Goal: Task Accomplishment & Management: Complete application form

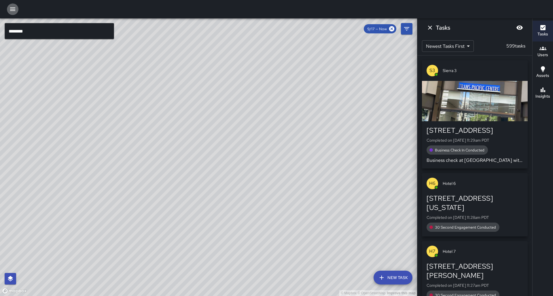
click at [14, 9] on icon "button" at bounding box center [12, 8] width 5 height 3
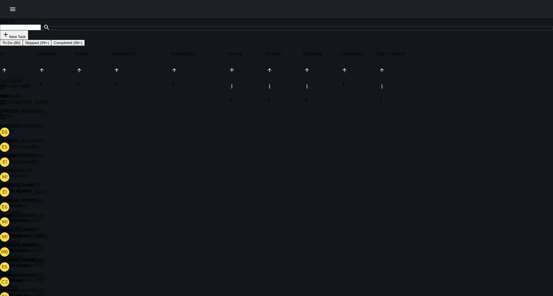
click at [6, 165] on icon at bounding box center [3, 162] width 6 height 6
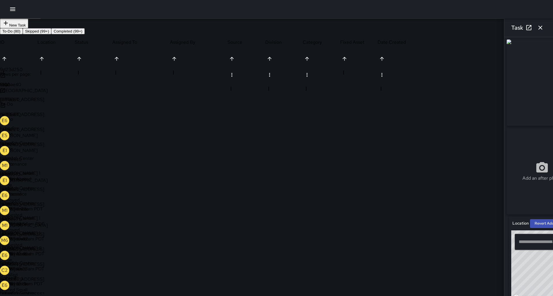
scroll to position [12, 0]
click at [550, 108] on div "Add an after photo" at bounding box center [541, 126] width 71 height 175
click at [505, 212] on div "Add an after photo" at bounding box center [541, 171] width 73 height 89
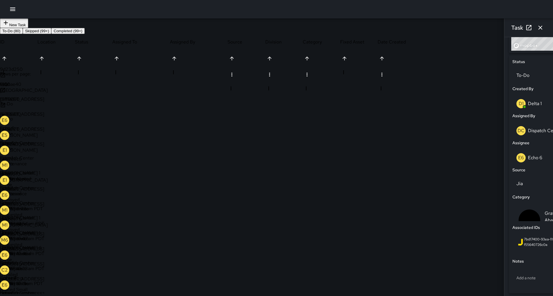
scroll to position [251, 0]
click at [516, 275] on p "Add a note" at bounding box center [541, 278] width 51 height 6
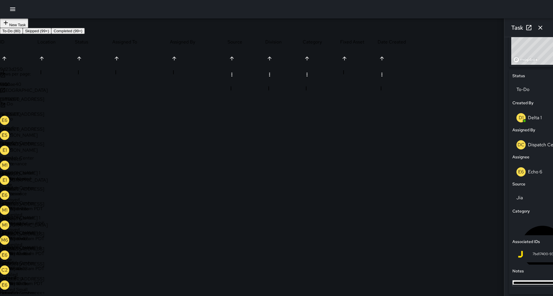
type textarea "**********"
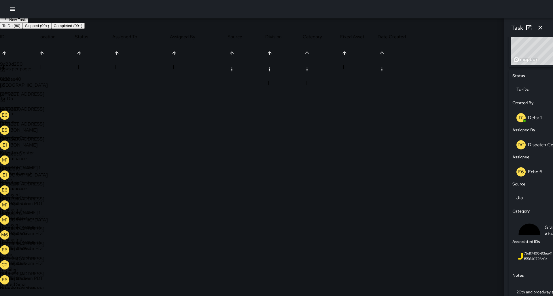
scroll to position [18, 0]
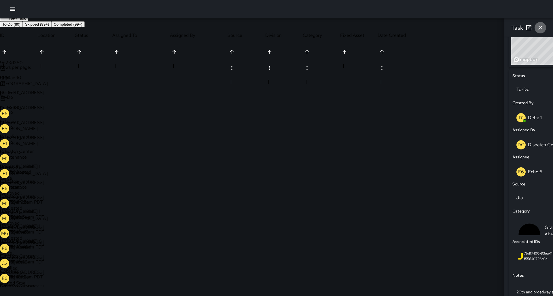
click at [540, 26] on icon "button" at bounding box center [540, 27] width 7 height 7
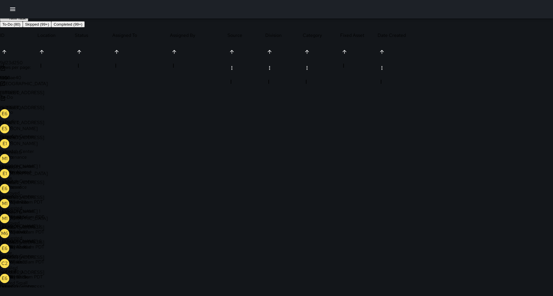
scroll to position [1, 0]
click at [13, 11] on icon "button" at bounding box center [12, 8] width 5 height 3
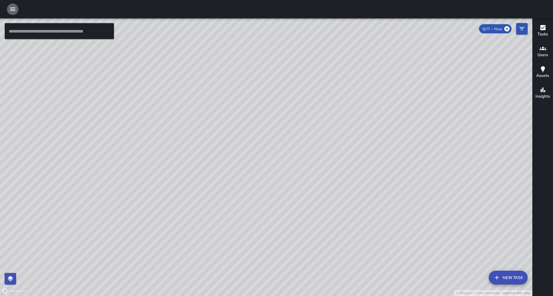
click at [10, 10] on icon "button" at bounding box center [12, 9] width 7 height 7
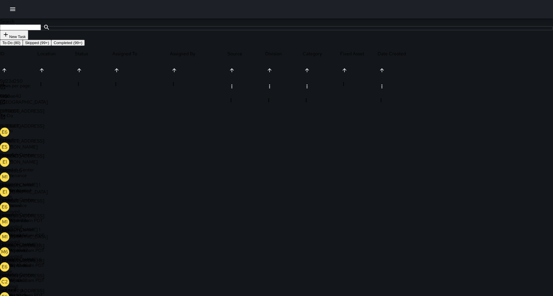
scroll to position [244, 428]
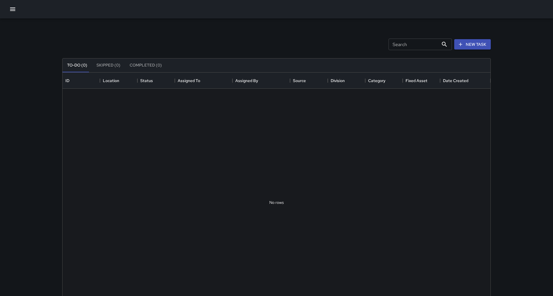
scroll to position [244, 428]
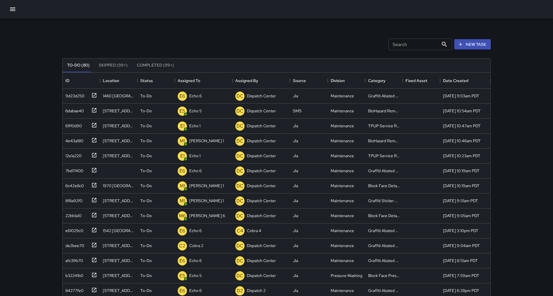
click at [12, 12] on icon "button" at bounding box center [12, 9] width 7 height 7
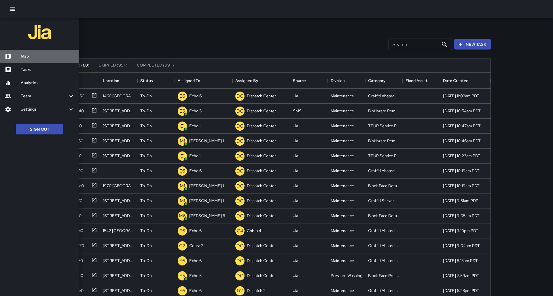
click at [34, 58] on div "Map" at bounding box center [39, 56] width 79 height 13
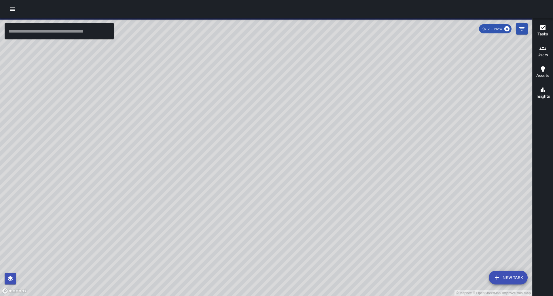
drag, startPoint x: 189, startPoint y: 174, endPoint x: 170, endPoint y: 147, distance: 32.6
click at [170, 147] on div "© Mapbox © OpenStreetMap Improve this map" at bounding box center [266, 157] width 532 height 278
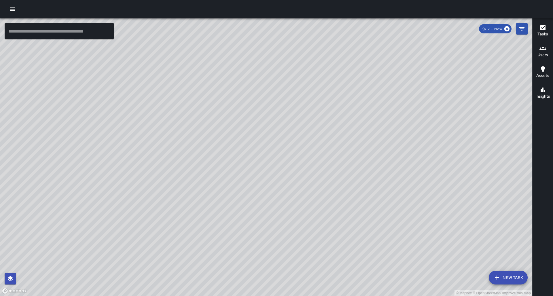
click at [294, 208] on div "© Mapbox © OpenStreetMap Improve this map" at bounding box center [266, 157] width 532 height 278
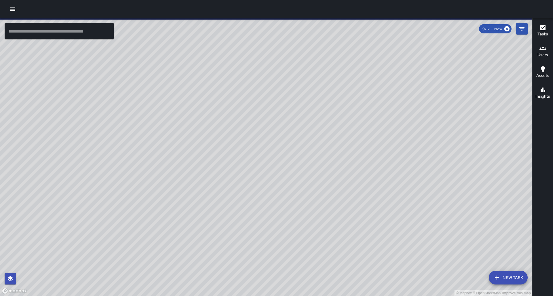
drag, startPoint x: 307, startPoint y: 216, endPoint x: 312, endPoint y: 167, distance: 49.4
click at [312, 167] on div "© Mapbox © OpenStreetMap Improve this map" at bounding box center [266, 157] width 532 height 278
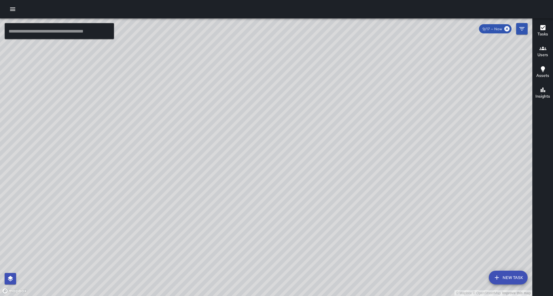
click at [335, 161] on div "© Mapbox © OpenStreetMap Improve this map" at bounding box center [266, 157] width 532 height 278
drag, startPoint x: 322, startPoint y: 151, endPoint x: 314, endPoint y: 172, distance: 22.9
click at [314, 172] on div "© Mapbox © OpenStreetMap Improve this map" at bounding box center [266, 157] width 532 height 278
drag, startPoint x: 261, startPoint y: 184, endPoint x: 212, endPoint y: 121, distance: 79.4
click at [202, 117] on div "© Mapbox © OpenStreetMap Improve this map" at bounding box center [266, 157] width 532 height 278
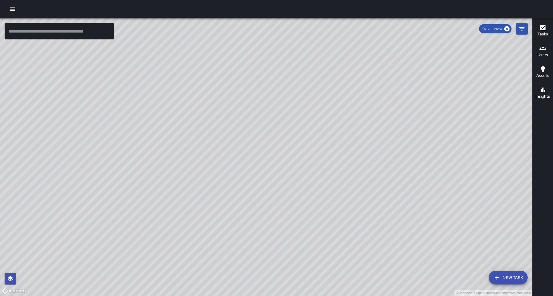
drag, startPoint x: 284, startPoint y: 174, endPoint x: 247, endPoint y: 163, distance: 38.4
click at [247, 163] on div "© Mapbox © OpenStreetMap Improve this map" at bounding box center [266, 157] width 532 height 278
drag, startPoint x: 273, startPoint y: 103, endPoint x: 214, endPoint y: 170, distance: 88.7
click at [214, 170] on div "© Mapbox © OpenStreetMap Improve this map" at bounding box center [266, 157] width 532 height 278
drag, startPoint x: 194, startPoint y: 231, endPoint x: 198, endPoint y: 218, distance: 14.1
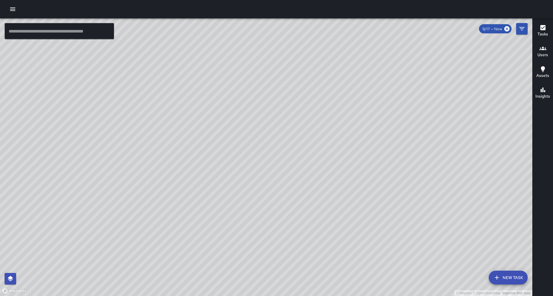
click at [198, 218] on div "© Mapbox © OpenStreetMap Improve this map" at bounding box center [266, 157] width 532 height 278
drag, startPoint x: 267, startPoint y: 100, endPoint x: 235, endPoint y: 154, distance: 63.1
click at [235, 154] on div "© Mapbox © OpenStreetMap Improve this map" at bounding box center [266, 157] width 532 height 278
drag, startPoint x: 242, startPoint y: 186, endPoint x: 249, endPoint y: 158, distance: 28.8
click at [249, 158] on div "© Mapbox © OpenStreetMap Improve this map" at bounding box center [266, 157] width 532 height 278
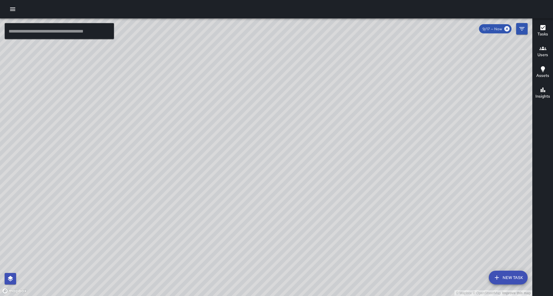
drag, startPoint x: 210, startPoint y: 239, endPoint x: 210, endPoint y: 183, distance: 56.4
click at [210, 180] on div "© Mapbox © OpenStreetMap Improve this map" at bounding box center [266, 157] width 532 height 278
drag, startPoint x: 191, startPoint y: 152, endPoint x: 182, endPoint y: 179, distance: 28.2
click at [182, 179] on div "© Mapbox © OpenStreetMap Improve this map" at bounding box center [266, 157] width 532 height 278
click at [12, 9] on icon "button" at bounding box center [12, 8] width 5 height 3
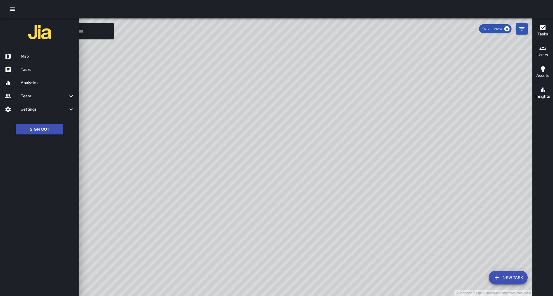
click at [27, 56] on h6 "Map" at bounding box center [48, 56] width 54 height 6
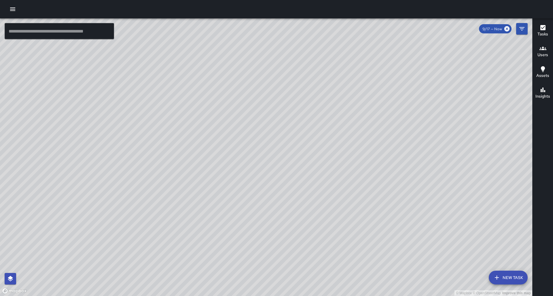
click at [9, 8] on button "button" at bounding box center [13, 9] width 12 height 12
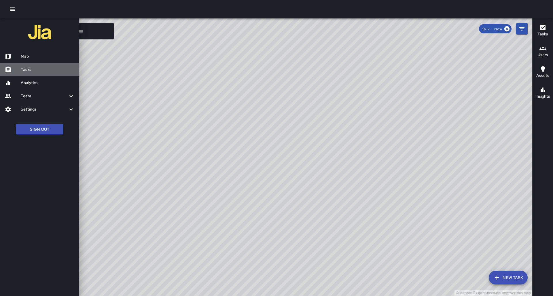
click at [35, 71] on div "Tasks" at bounding box center [39, 69] width 79 height 13
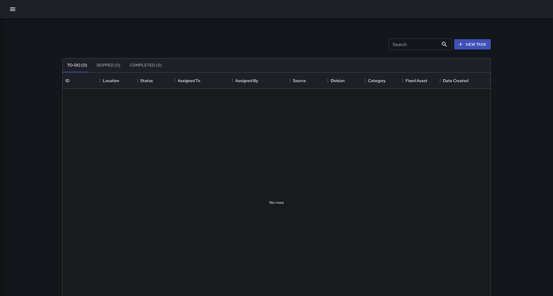
scroll to position [244, 428]
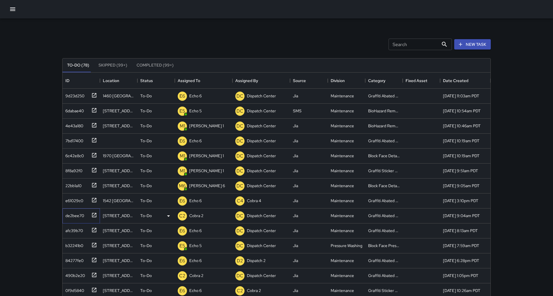
click at [95, 215] on icon at bounding box center [94, 215] width 6 height 6
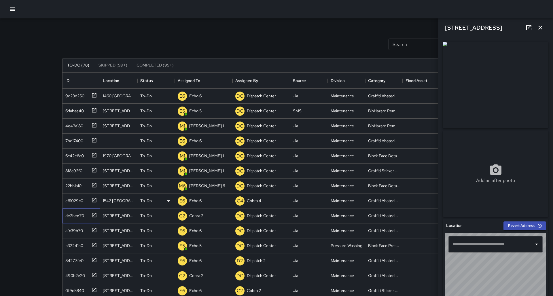
type input "**********"
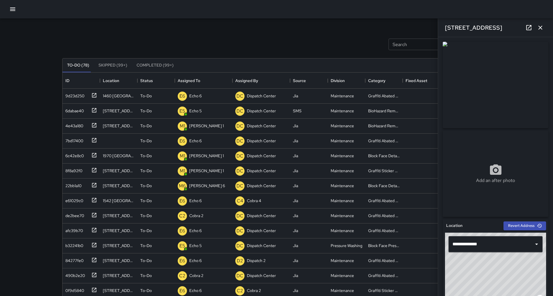
click at [550, 110] on div "Add an after photo" at bounding box center [495, 127] width 110 height 177
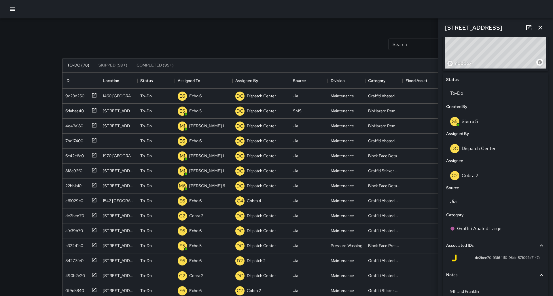
scroll to position [237, 0]
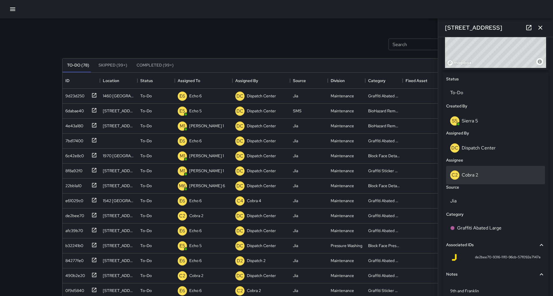
click at [461, 170] on div "C2 Cobra 2" at bounding box center [495, 174] width 91 height 9
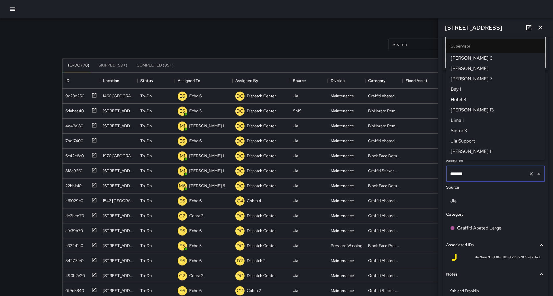
scroll to position [96, 0]
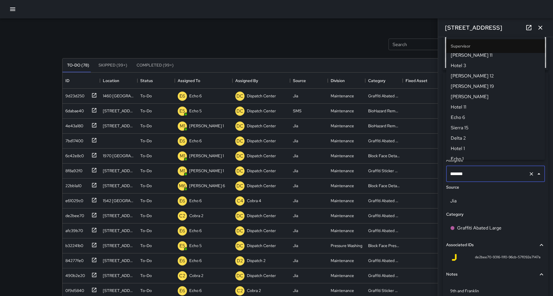
click at [463, 168] on input "*******" at bounding box center [487, 173] width 77 height 11
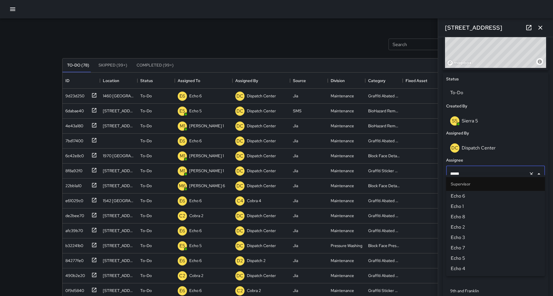
type input "******"
click at [550, 179] on div "**********" at bounding box center [495, 156] width 110 height 353
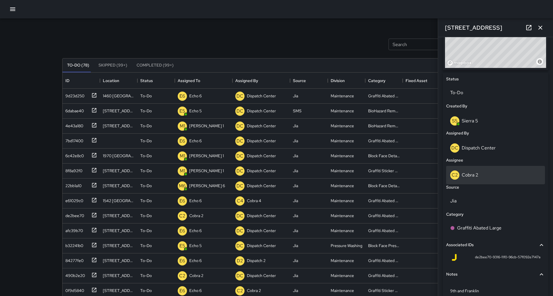
click at [490, 172] on div "C2 Cobra 2" at bounding box center [495, 174] width 91 height 9
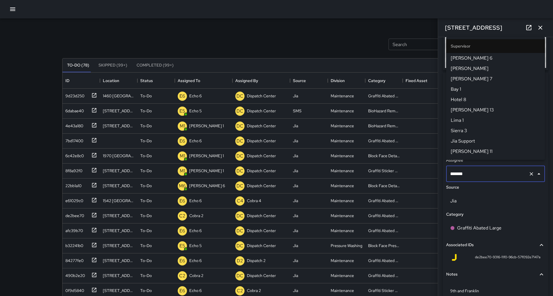
click at [490, 172] on input "*******" at bounding box center [487, 173] width 77 height 11
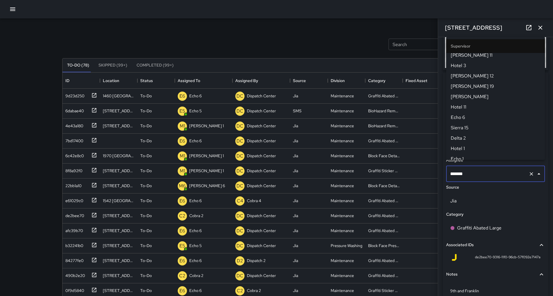
click at [490, 172] on input "*******" at bounding box center [487, 173] width 77 height 11
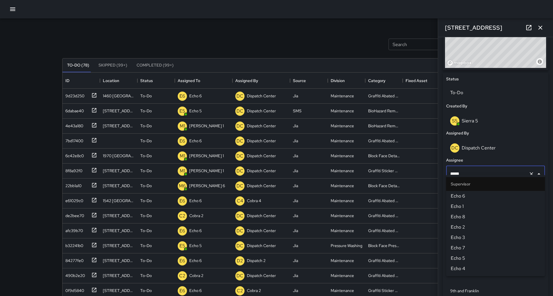
type input "******"
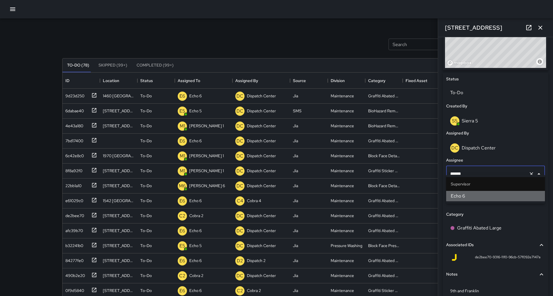
click at [461, 195] on span "Echo 6" at bounding box center [496, 196] width 90 height 7
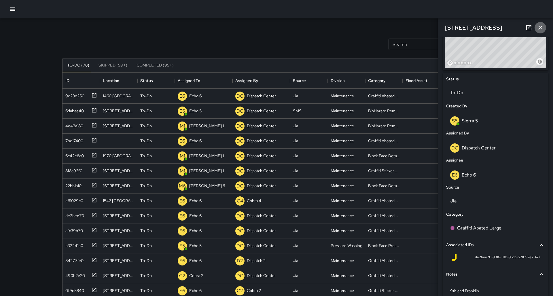
click at [544, 28] on button "button" at bounding box center [540, 28] width 12 height 12
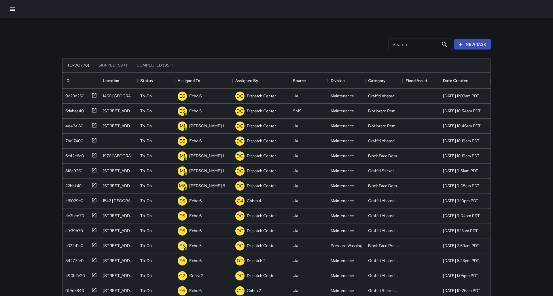
click at [37, 261] on div "Search Search New Task To-Do (78) Skipped (99+) Completed (99+) ID Location Sta…" at bounding box center [276, 170] width 553 height 340
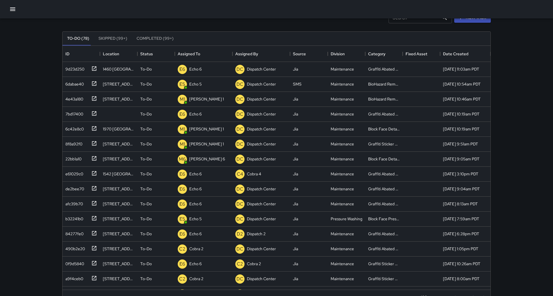
scroll to position [29, 0]
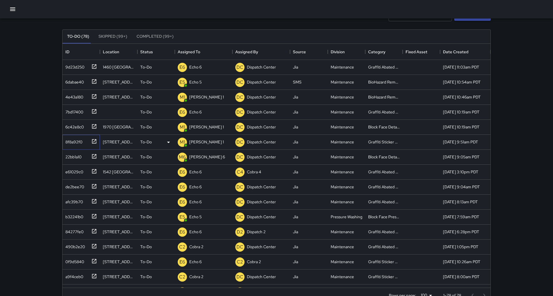
click at [92, 142] on icon at bounding box center [94, 141] width 6 height 6
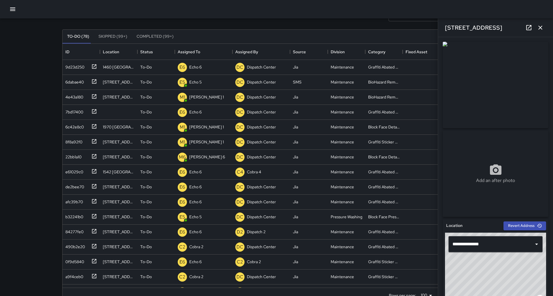
click at [438, 183] on div "**********" at bounding box center [495, 166] width 115 height 259
click at [539, 28] on icon "button" at bounding box center [540, 28] width 4 height 4
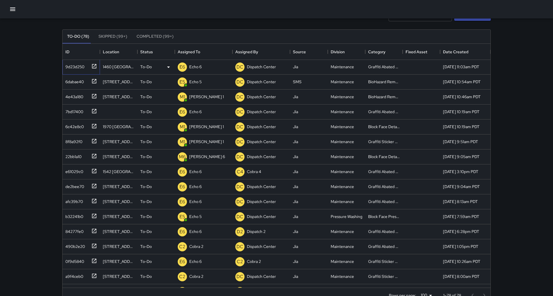
click at [93, 65] on icon at bounding box center [94, 66] width 6 height 6
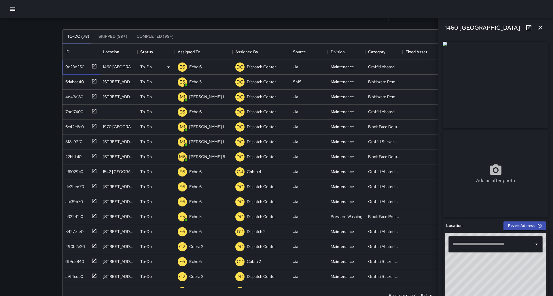
scroll to position [2, 0]
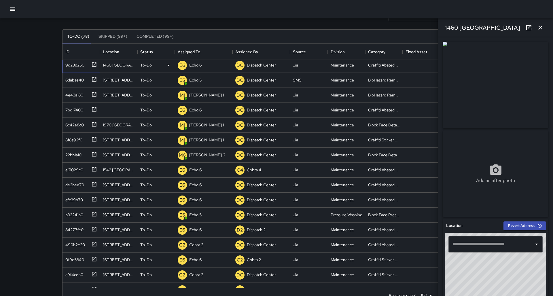
type input "**********"
click at [542, 28] on icon "button" at bounding box center [540, 27] width 7 height 7
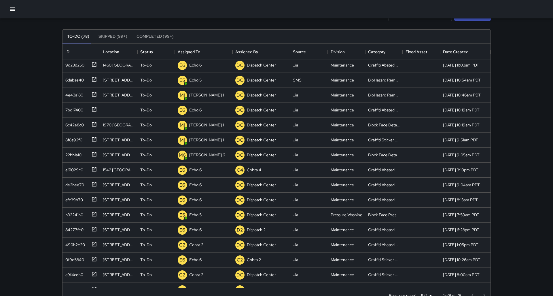
click at [517, 106] on div "Search Search New Task To-Do (78) Skipped (99+) Completed (99+) ID Location Sta…" at bounding box center [276, 141] width 553 height 340
click at [94, 94] on icon at bounding box center [94, 95] width 6 height 6
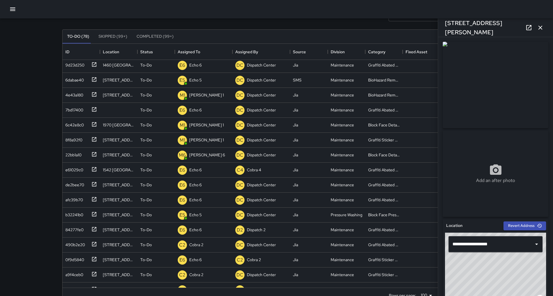
click at [440, 154] on div "Add an after photo" at bounding box center [495, 127] width 110 height 177
click at [540, 29] on icon "button" at bounding box center [540, 27] width 7 height 7
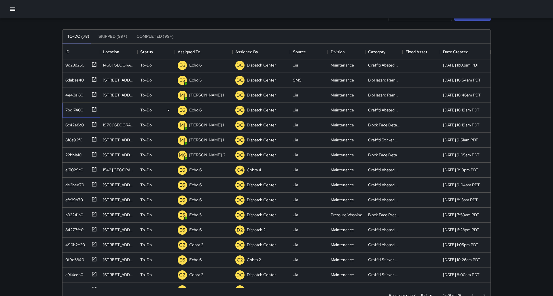
click at [91, 109] on div at bounding box center [93, 108] width 8 height 9
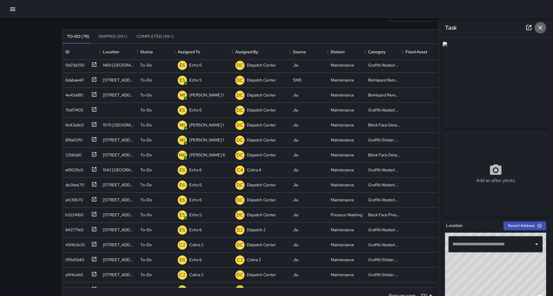
click at [540, 26] on icon "button" at bounding box center [540, 27] width 7 height 7
